Goal: Task Accomplishment & Management: Use online tool/utility

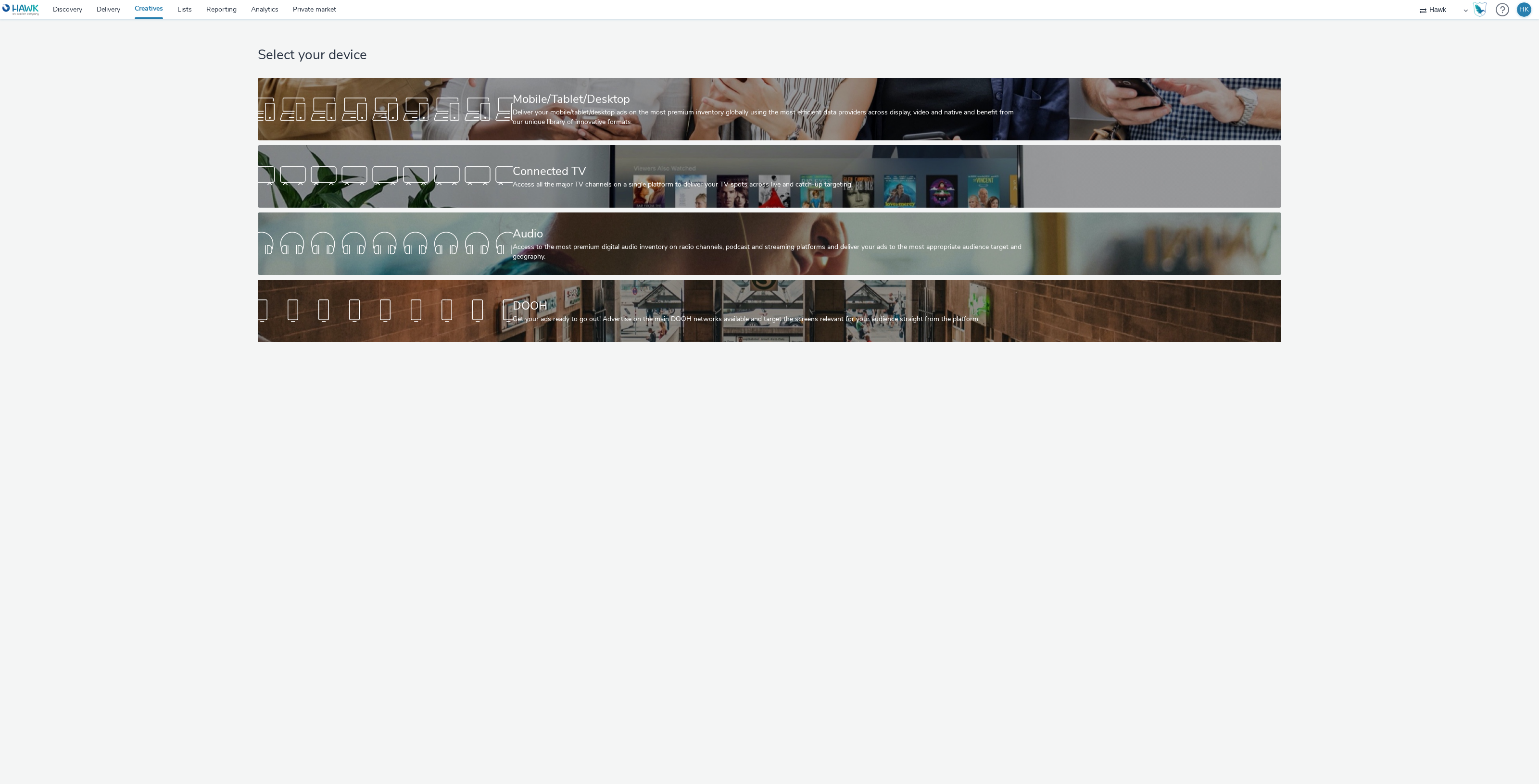
select select "11a7df10-284f-415c-b52a-427acf4c31ae"
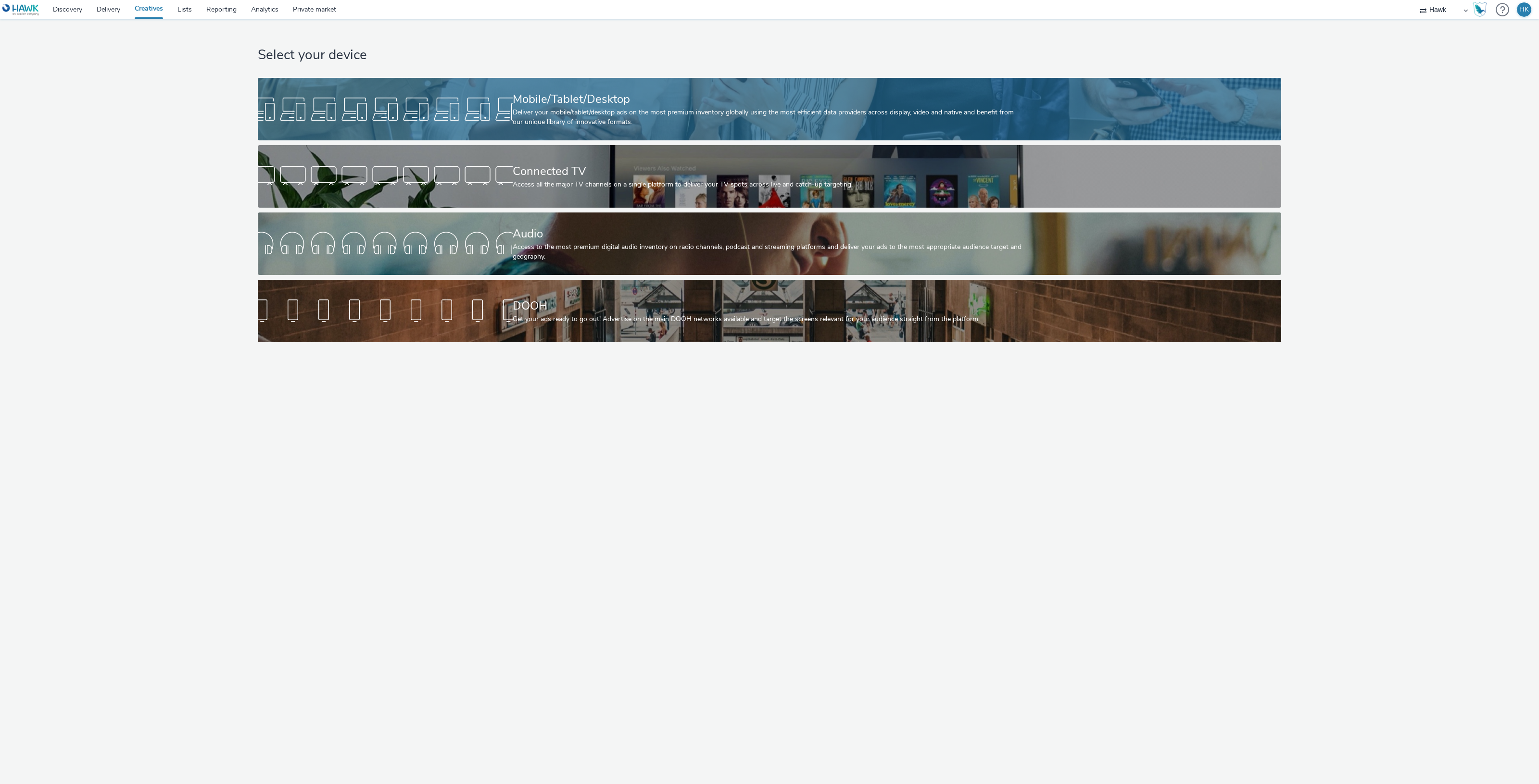
click at [567, 116] on div "Deliver your mobile/tablet/desktop ads on the most premium inventory globally u…" at bounding box center [767, 118] width 510 height 20
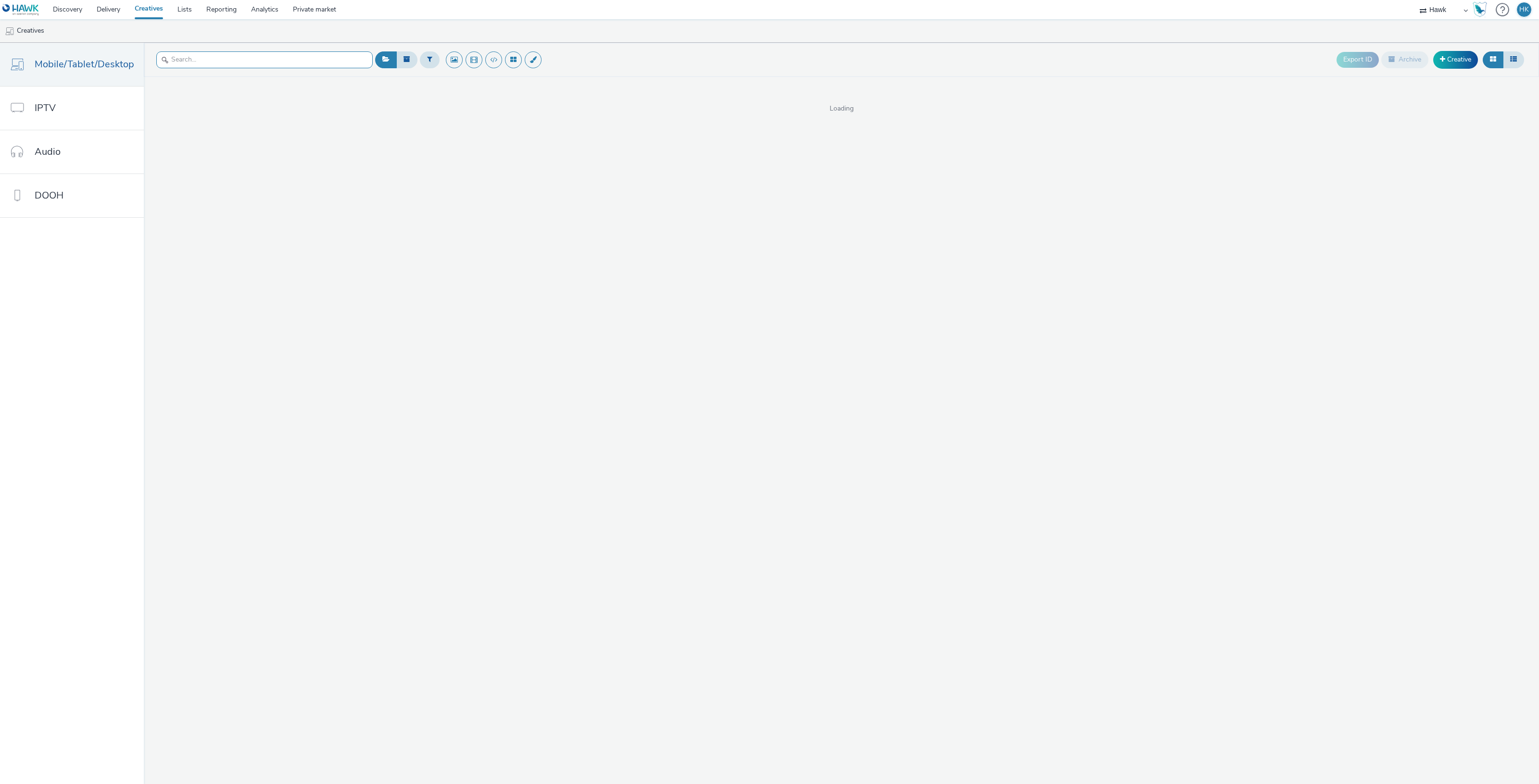
click at [215, 61] on input "text" at bounding box center [265, 60] width 216 height 17
type input "bramley fields"
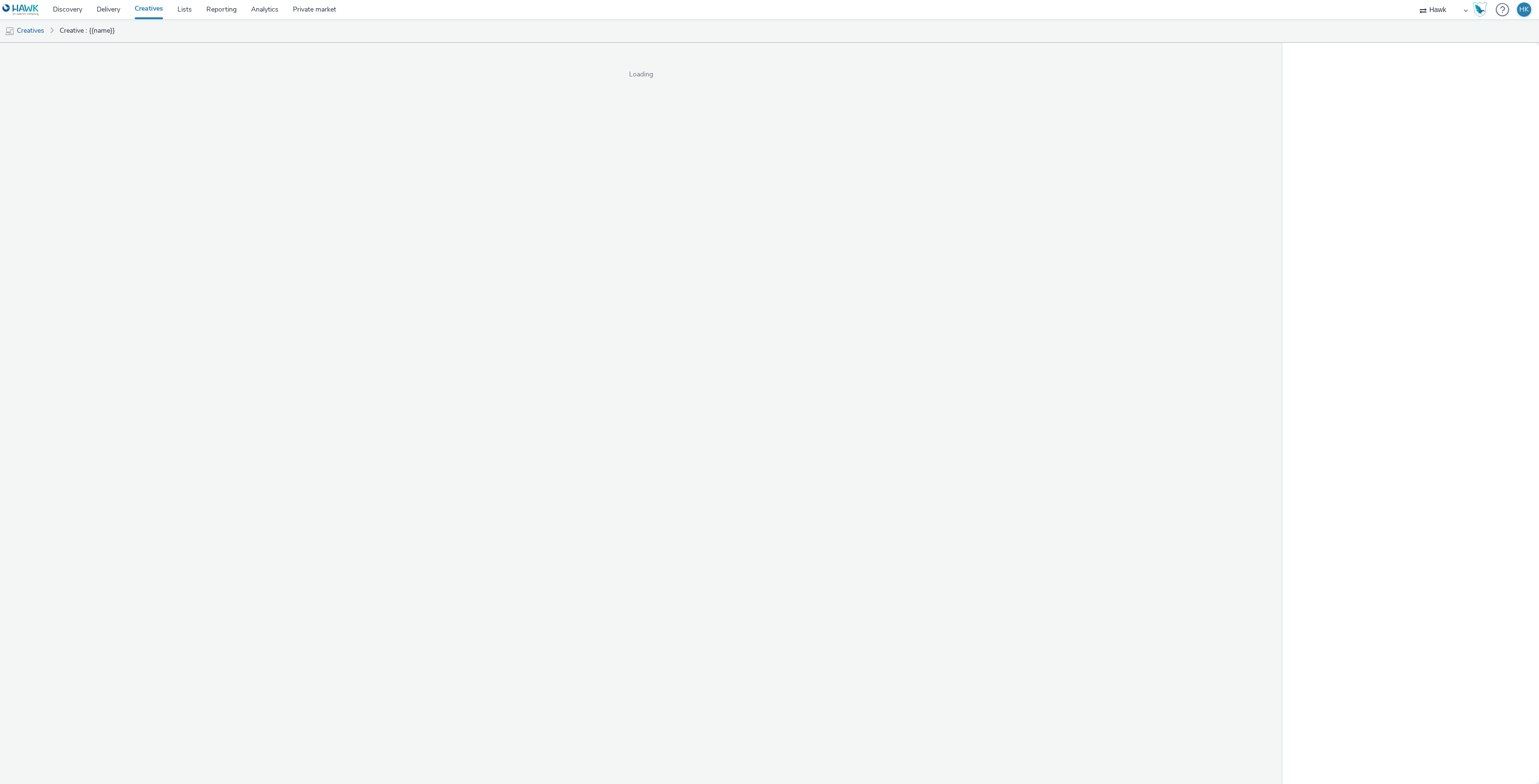
select select "11a7df10-284f-415c-b52a-427acf4c31ae"
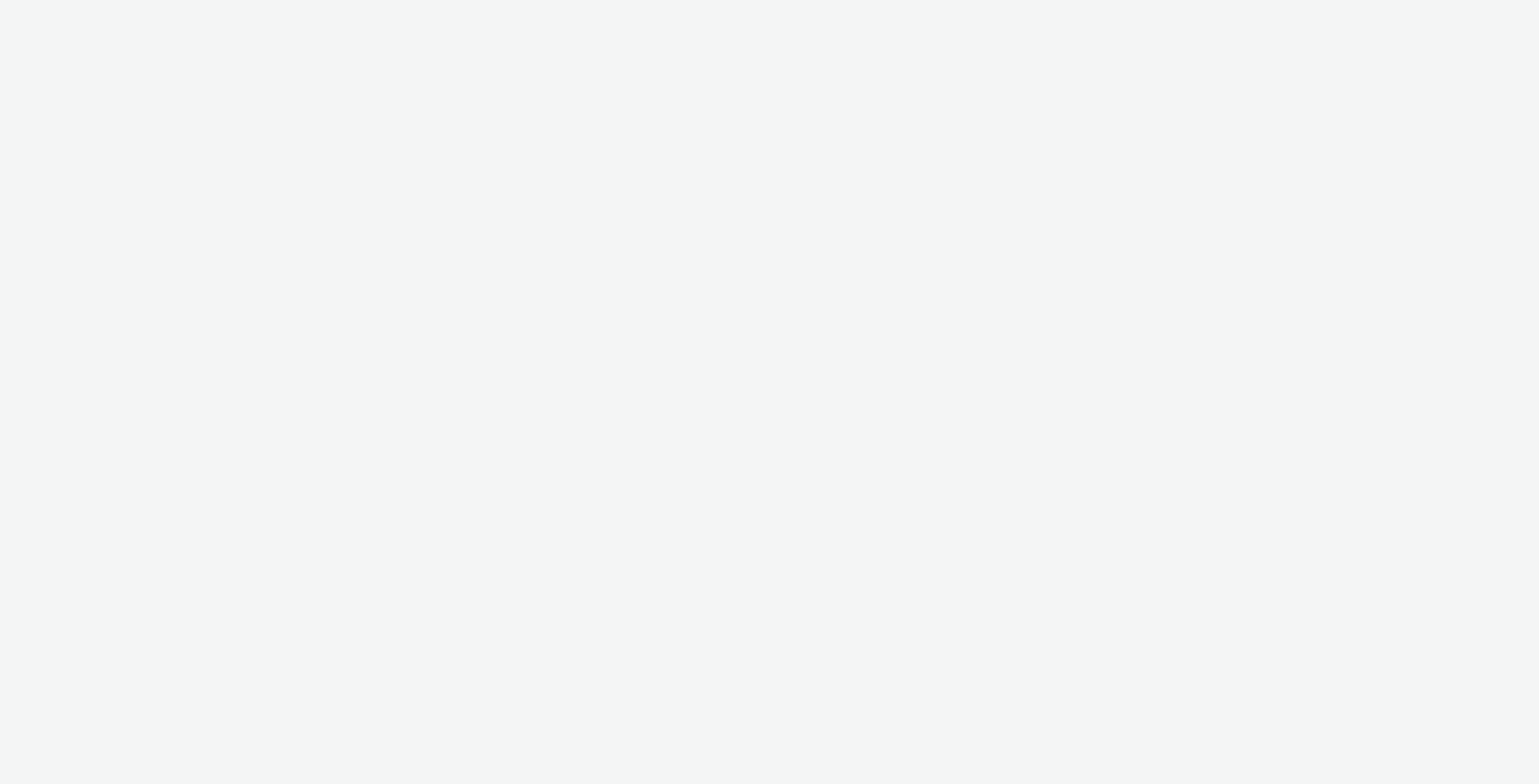
select select "11a7df10-284f-415c-b52a-427acf4c31ae"
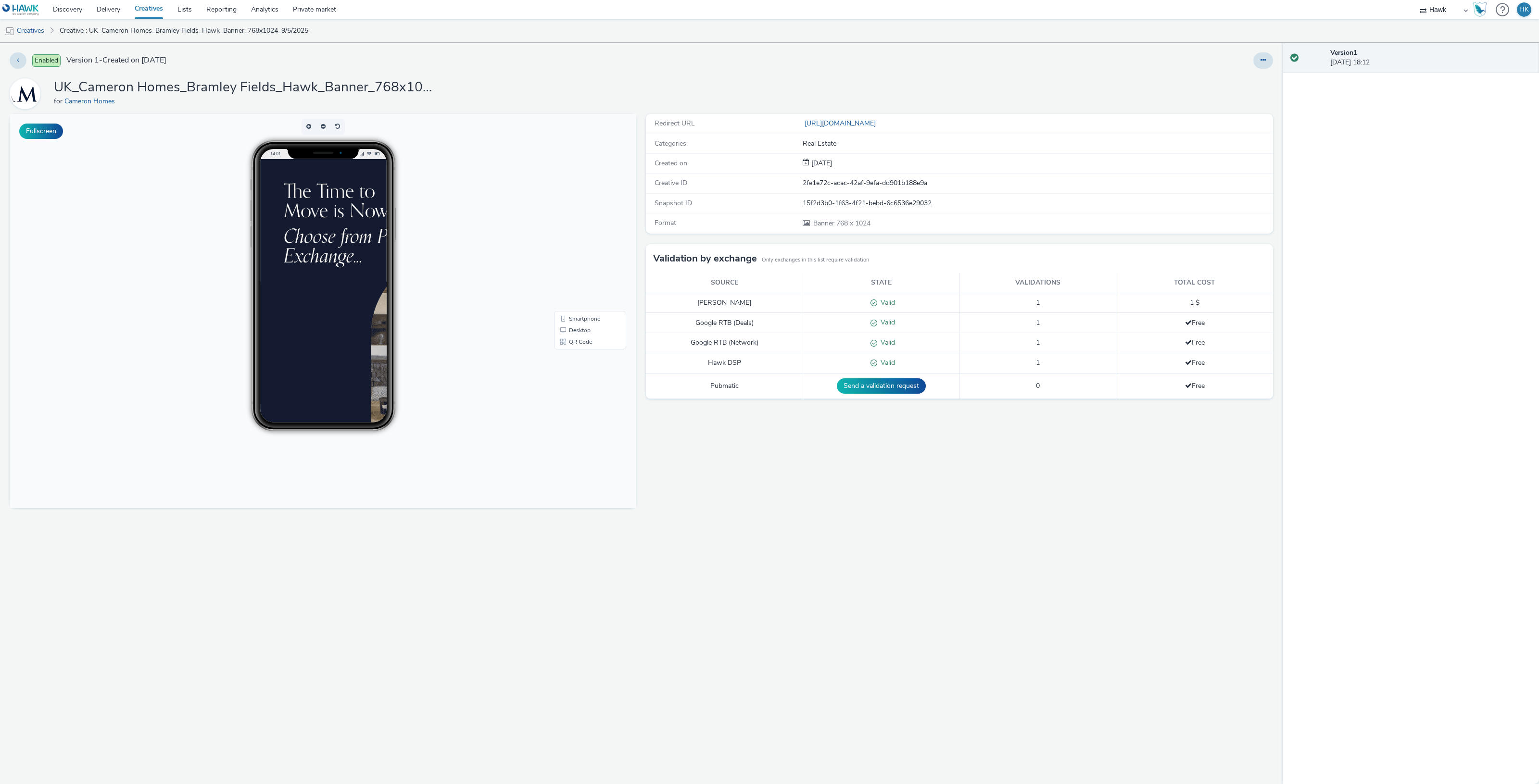
click at [435, 90] on h1 "UK_Cameron Homes_Bramley Fields_Hawk_Banner_768x1024_9/5/2025" at bounding box center [246, 87] width 385 height 18
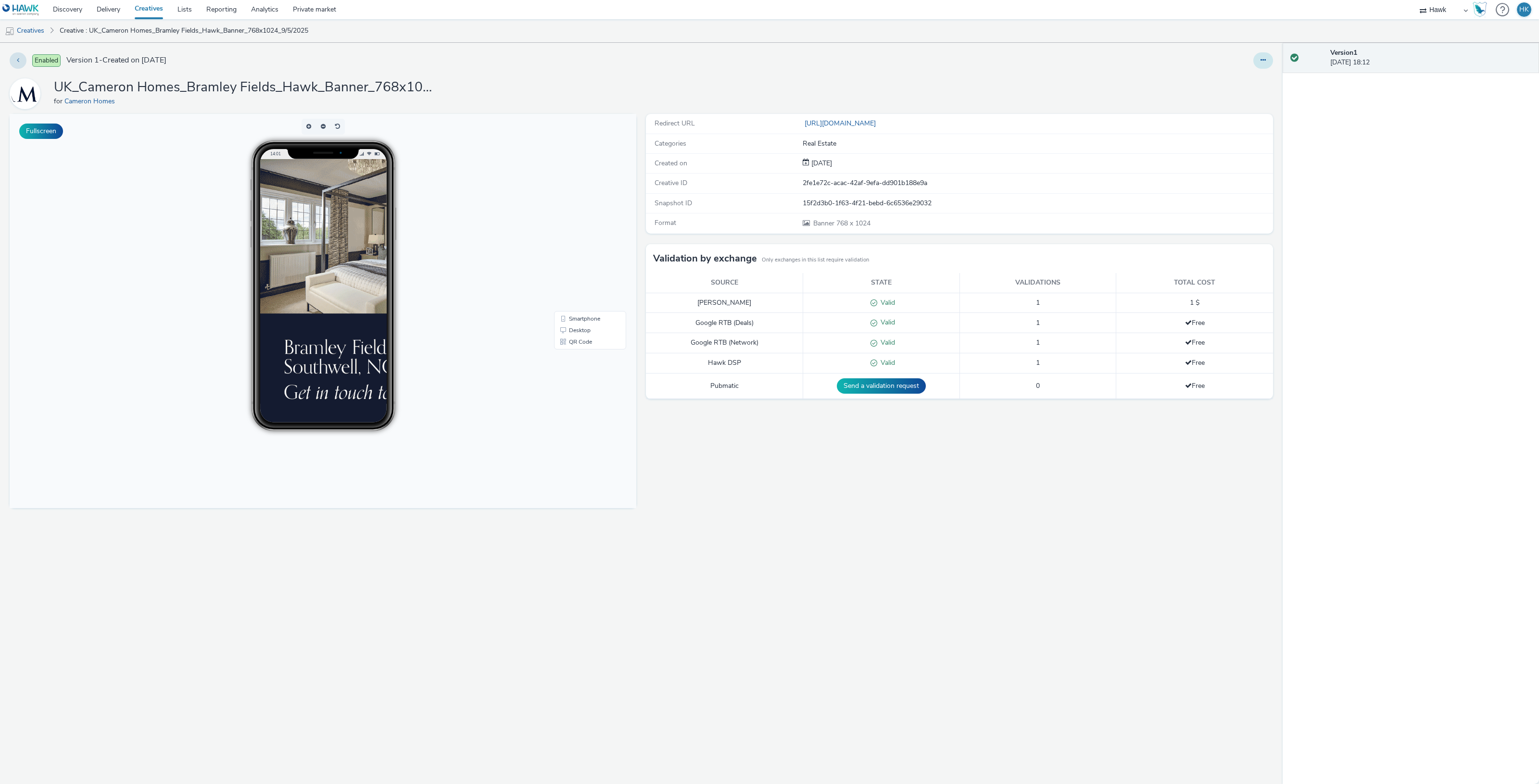
click at [1263, 58] on icon at bounding box center [1263, 60] width 5 height 7
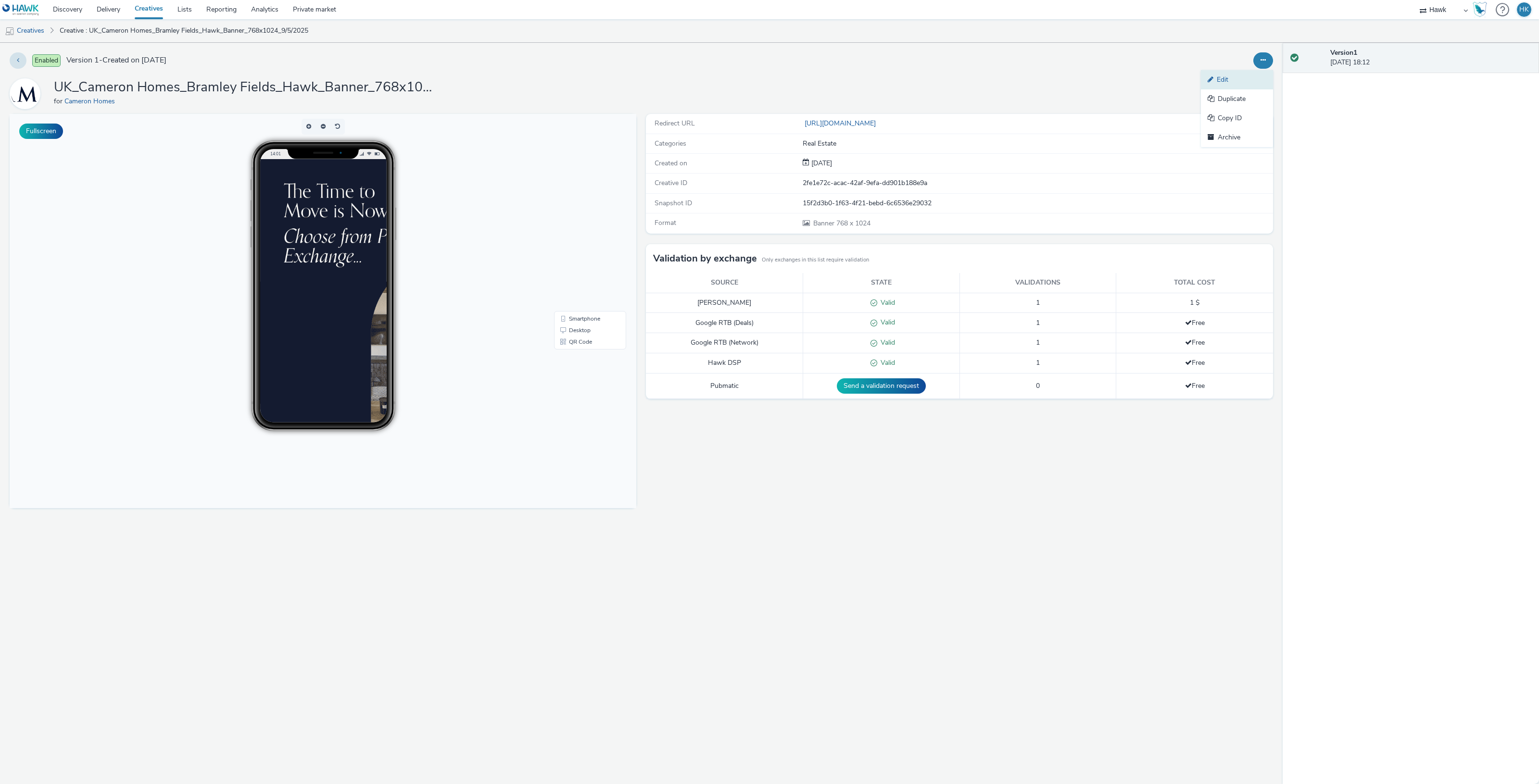
click at [1261, 72] on link "Edit" at bounding box center [1237, 79] width 72 height 19
